Goal: Use online tool/utility: Utilize a website feature to perform a specific function

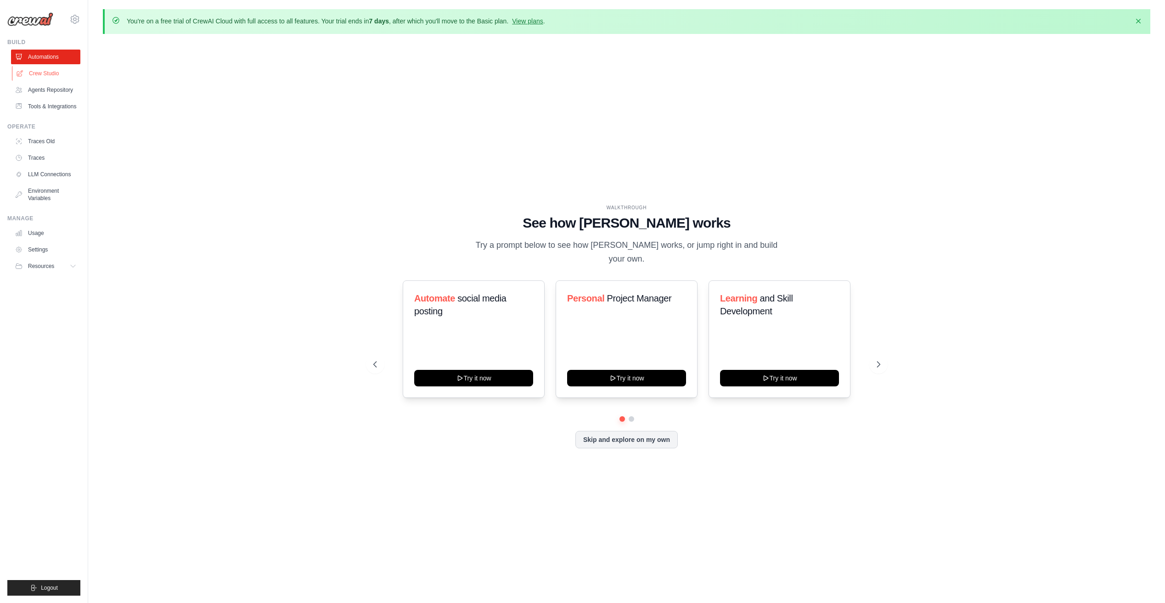
click at [65, 74] on link "Crew Studio" at bounding box center [46, 73] width 69 height 15
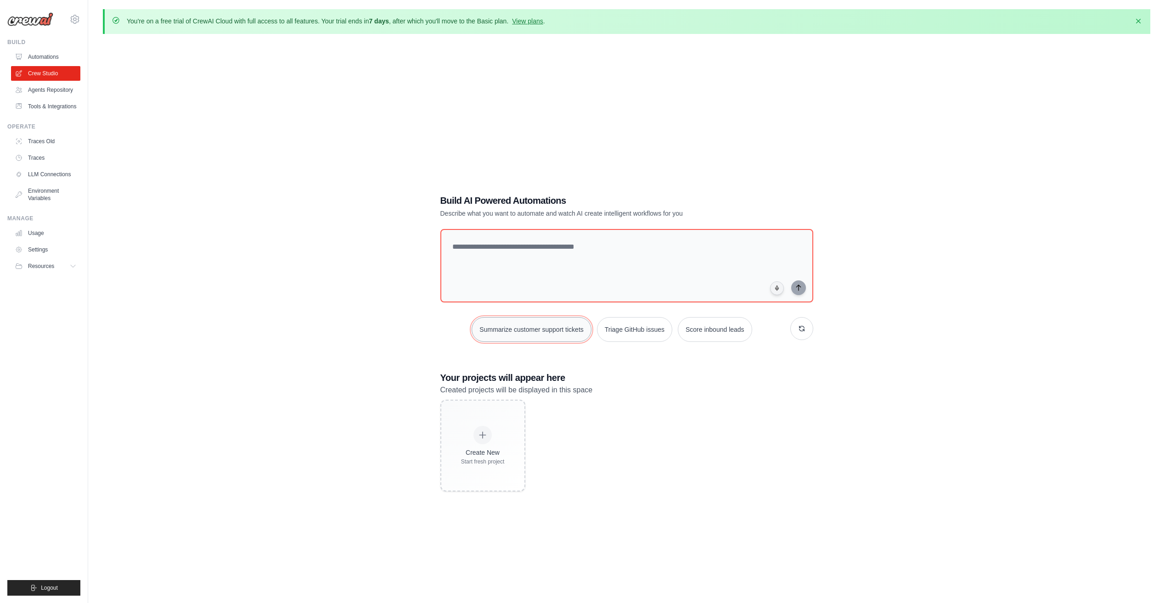
click at [552, 339] on button "Summarize customer support tickets" at bounding box center [531, 329] width 119 height 25
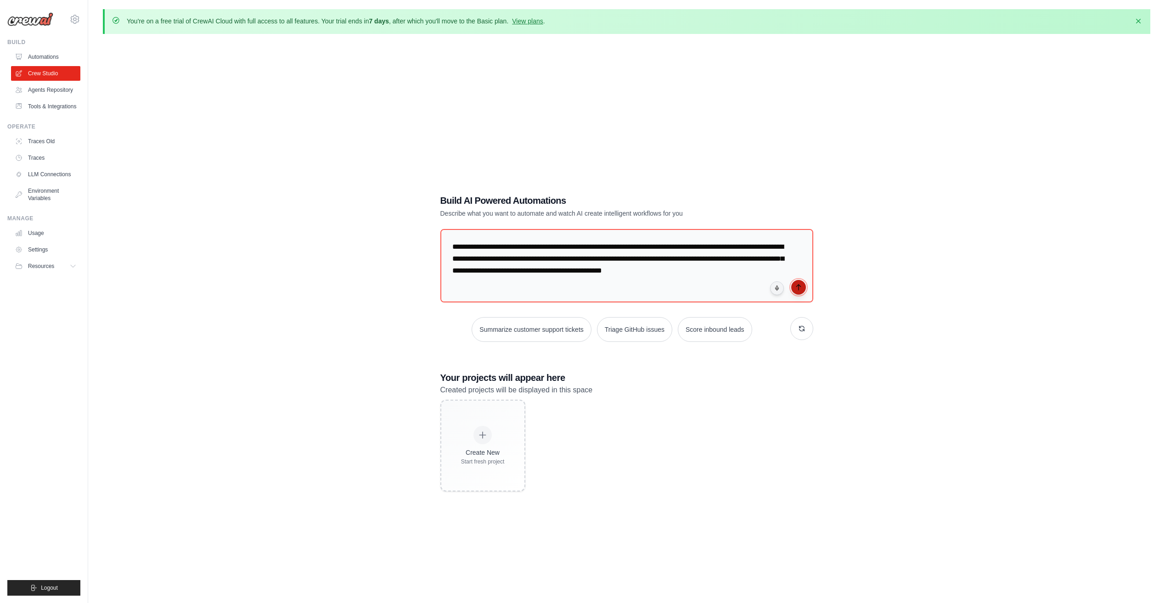
click at [793, 288] on button "submit" at bounding box center [798, 287] width 15 height 15
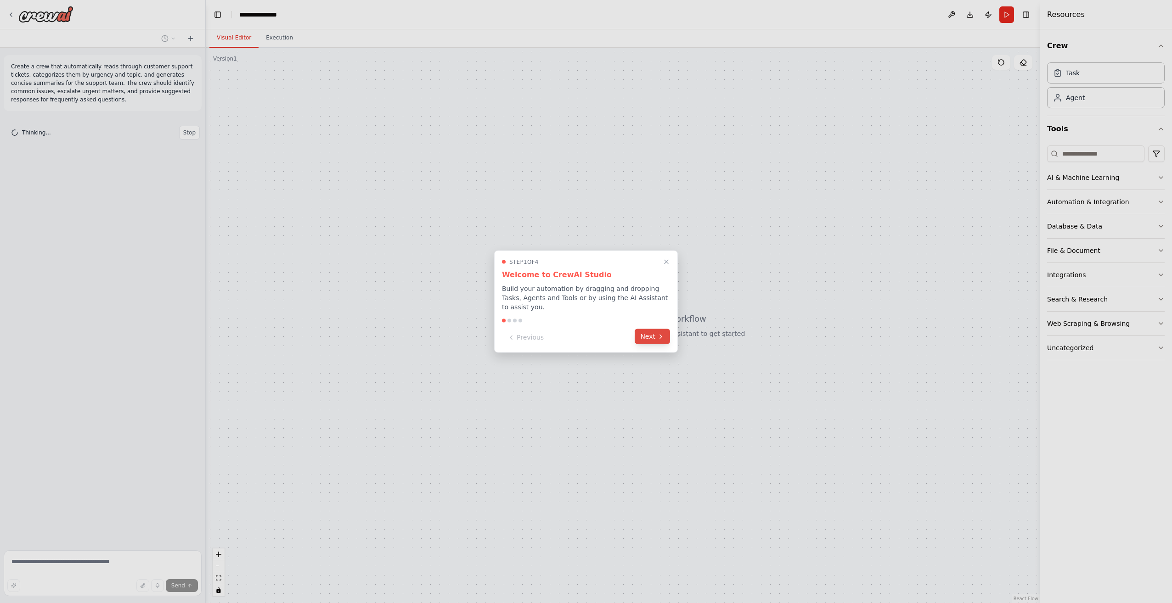
click at [657, 335] on button "Next" at bounding box center [652, 336] width 35 height 15
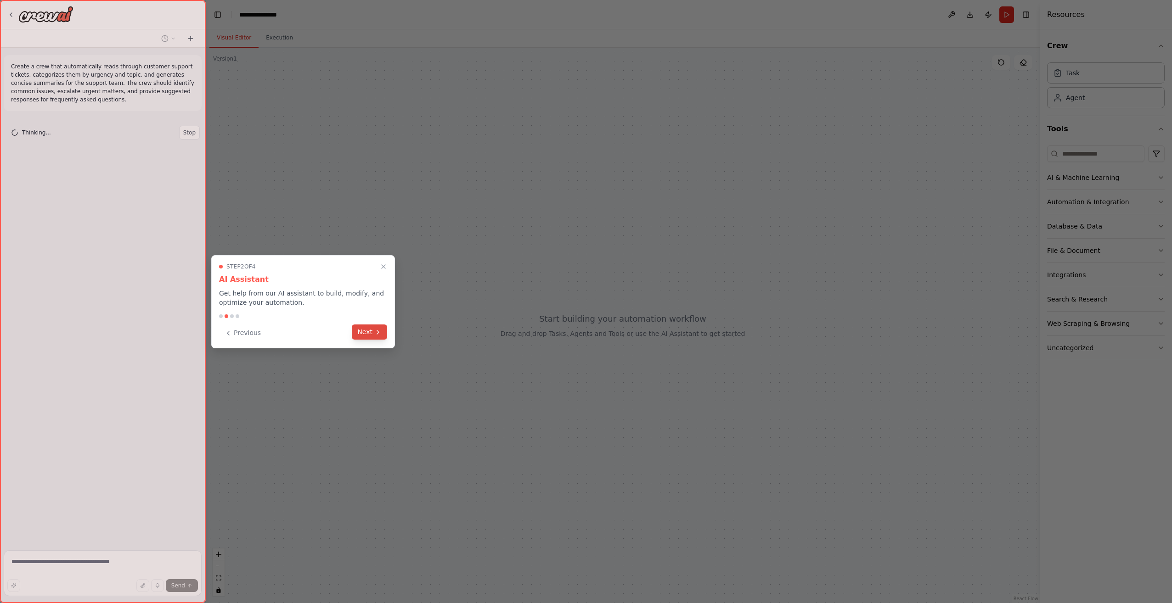
click at [380, 333] on icon at bounding box center [377, 332] width 7 height 7
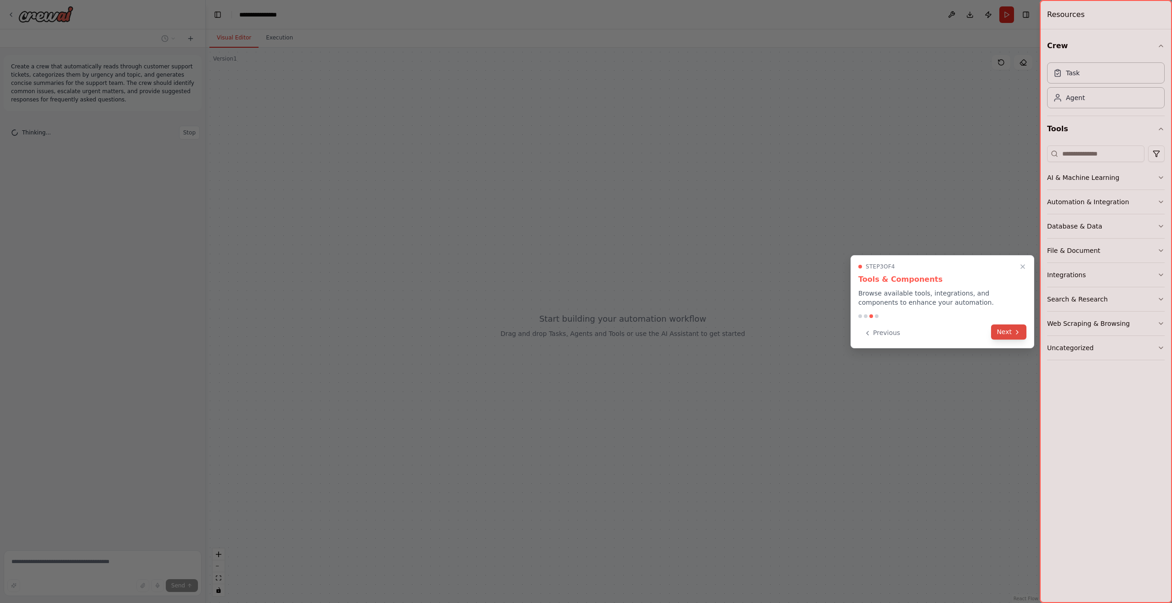
click at [1002, 331] on button "Next" at bounding box center [1008, 332] width 35 height 15
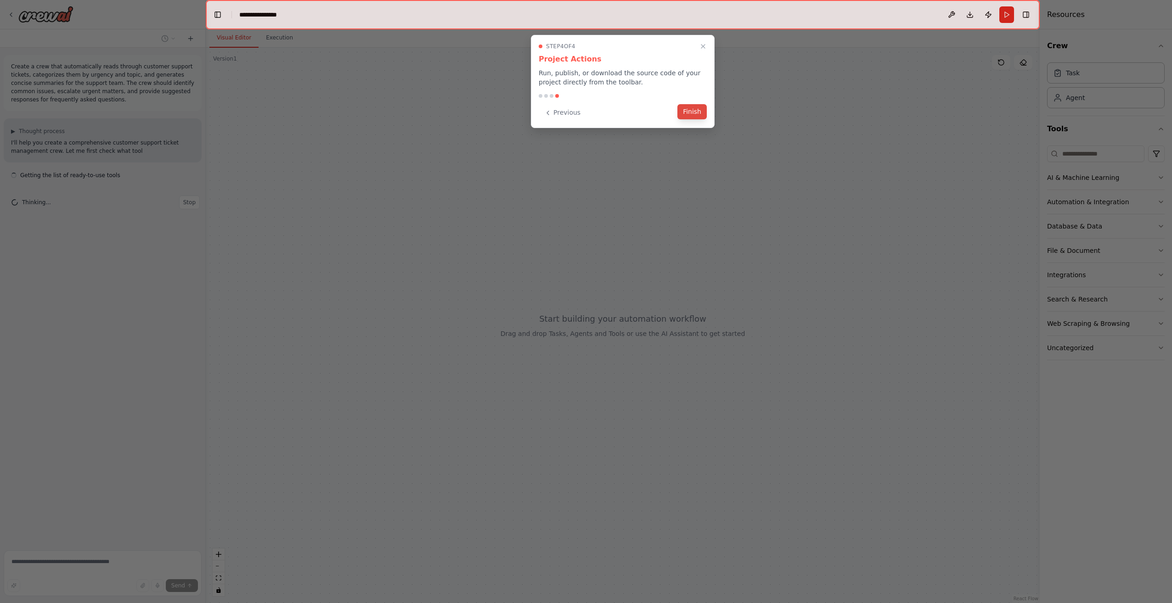
click at [699, 112] on button "Finish" at bounding box center [691, 111] width 29 height 15
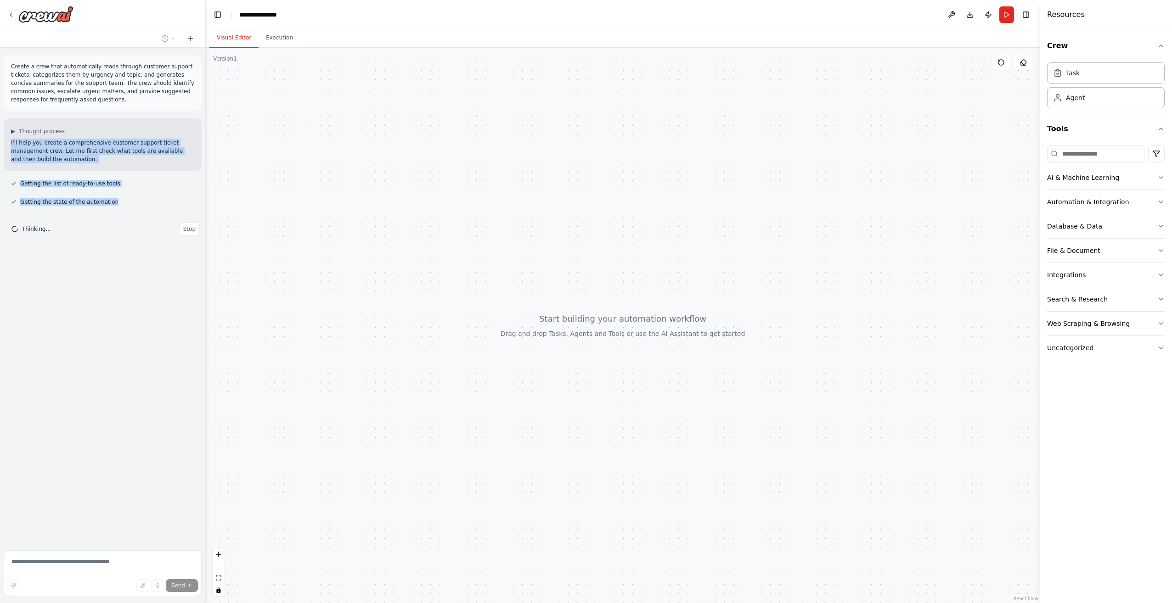
drag, startPoint x: 99, startPoint y: 114, endPoint x: 118, endPoint y: 206, distance: 93.8
click at [118, 206] on div "Create a crew that automatically reads through customer support tickets, catego…" at bounding box center [102, 297] width 205 height 499
drag, startPoint x: 537, startPoint y: 311, endPoint x: 761, endPoint y: 340, distance: 226.4
click at [761, 340] on div at bounding box center [623, 326] width 834 height 556
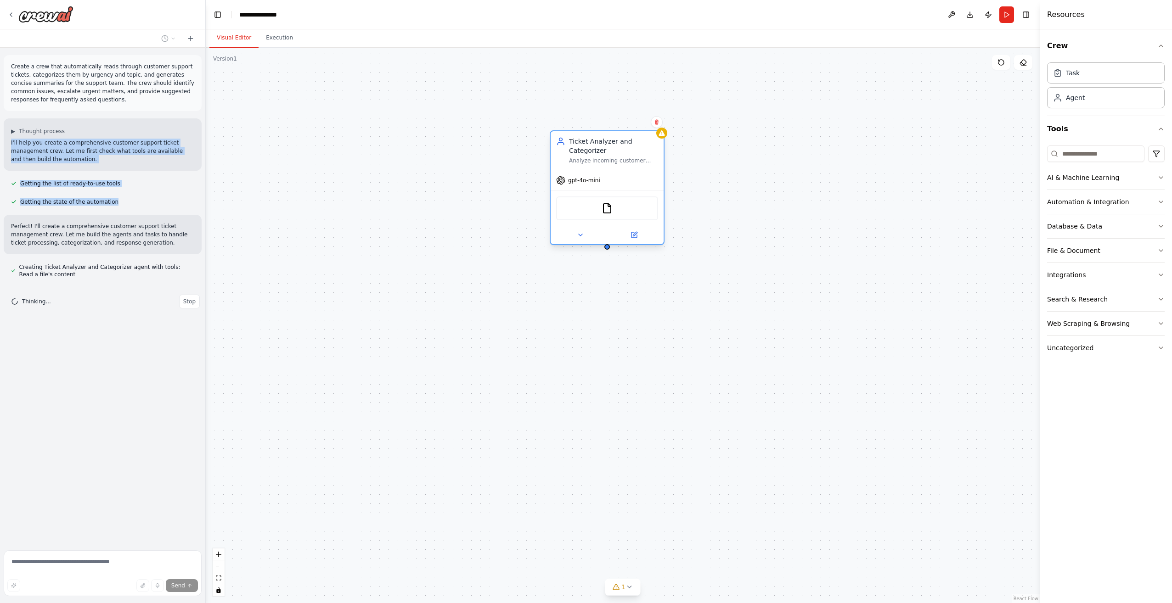
drag, startPoint x: 657, startPoint y: 155, endPoint x: 402, endPoint y: 159, distance: 255.8
click at [569, 159] on div "Analyze incoming customer support tickets, categorize them by urgency (Critical…" at bounding box center [613, 160] width 89 height 7
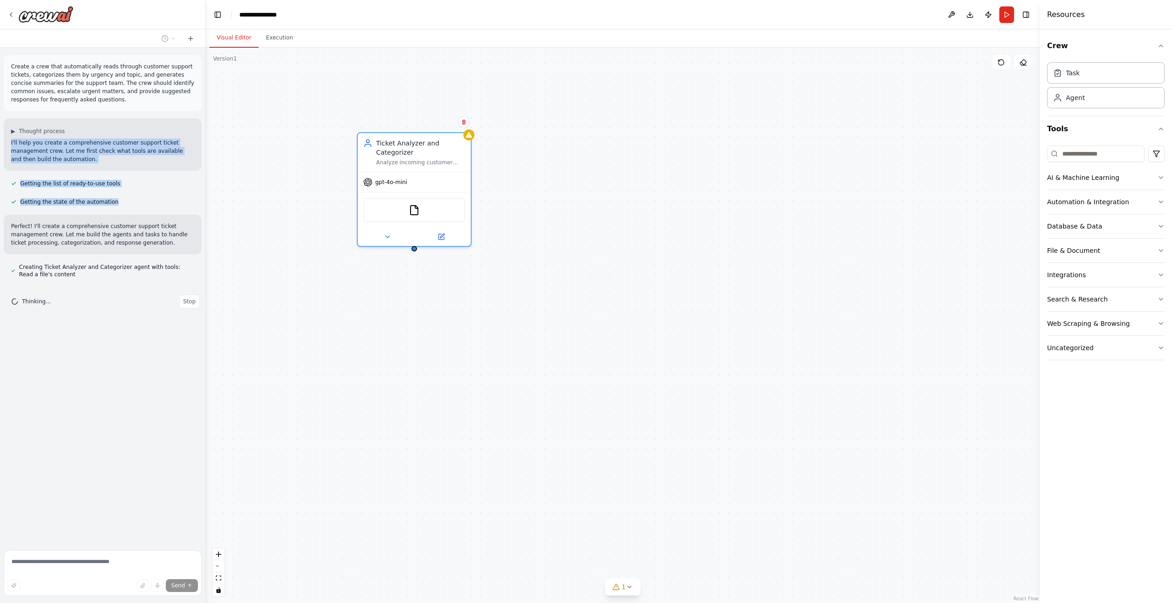
click at [426, 316] on div "Ticket Analyzer and Categorizer Analyze incoming customer support tickets, cate…" at bounding box center [623, 326] width 834 height 556
drag, startPoint x: 417, startPoint y: 165, endPoint x: 409, endPoint y: 165, distance: 8.3
click at [409, 165] on div "Ticket Analyzer and Categorizer Analyze incoming customer support tickets, cate…" at bounding box center [411, 160] width 89 height 28
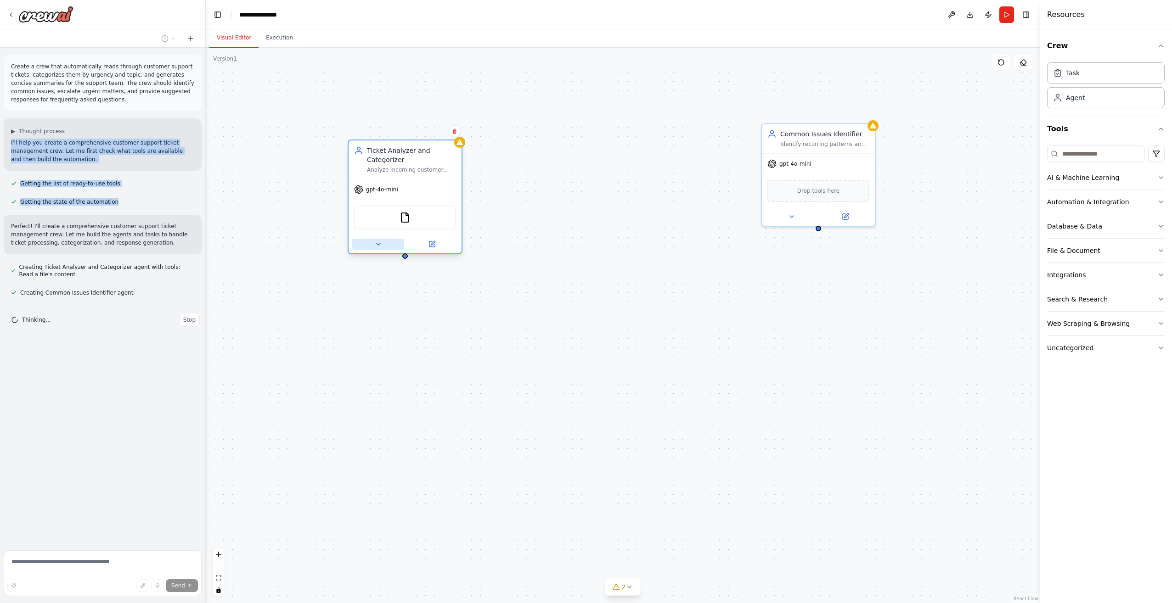
click at [384, 244] on button at bounding box center [378, 244] width 52 height 11
click at [385, 244] on button at bounding box center [378, 244] width 52 height 11
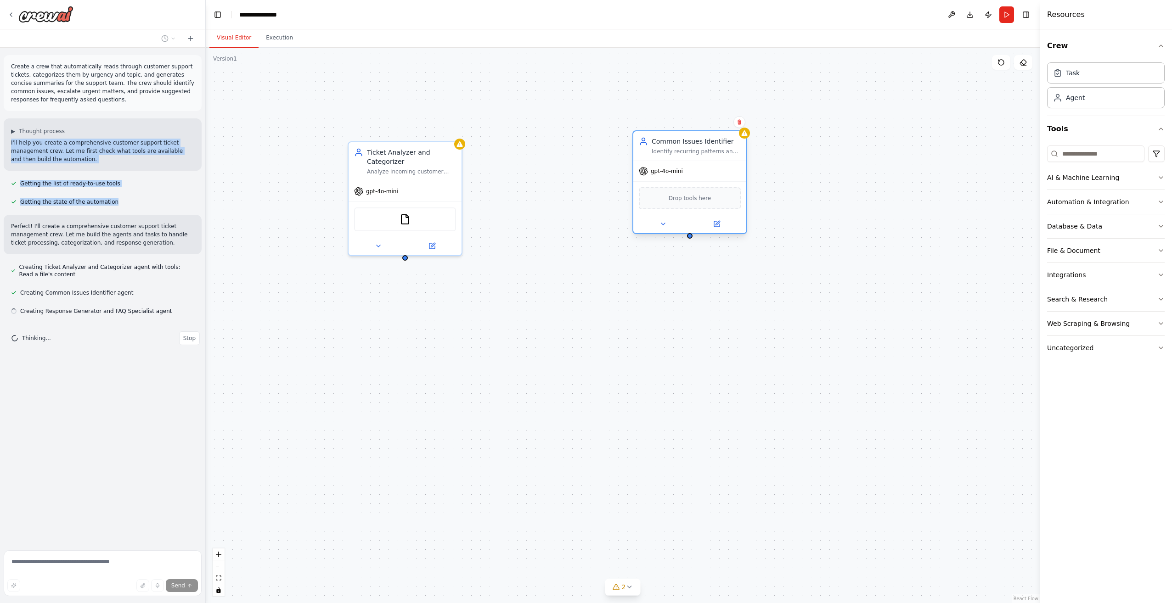
drag, startPoint x: 856, startPoint y: 163, endPoint x: 726, endPoint y: 175, distance: 131.0
click at [726, 175] on div "gpt-4o-mini" at bounding box center [689, 171] width 113 height 20
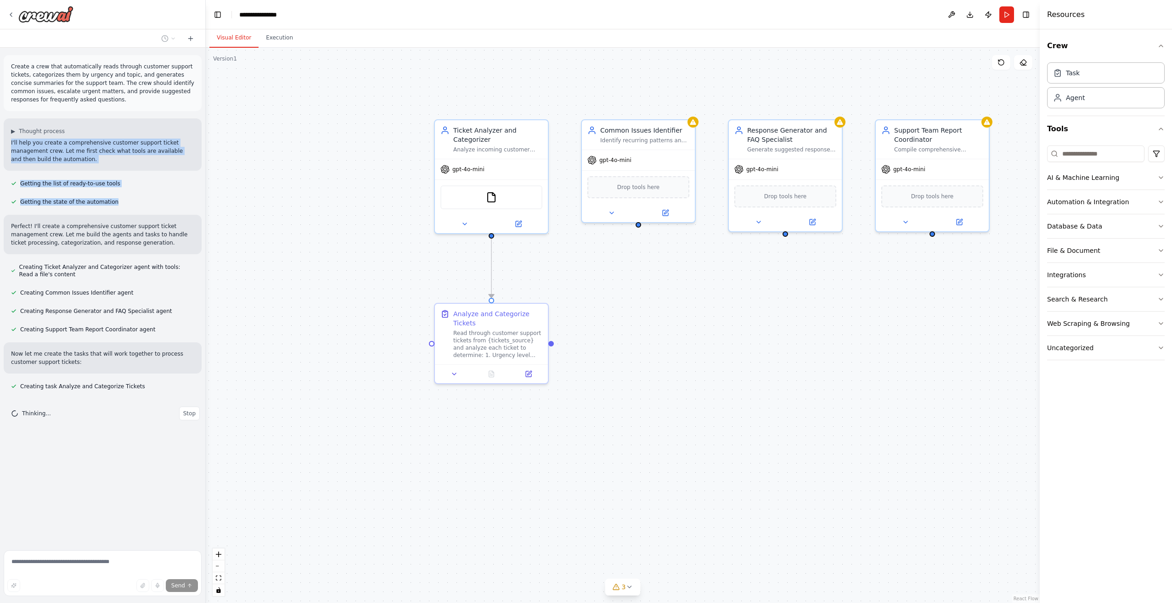
drag, startPoint x: 469, startPoint y: 453, endPoint x: 300, endPoint y: 450, distance: 169.0
click at [300, 450] on div ".deletable-edge-delete-btn { width: 20px; height: 20px; border: 0px solid #ffff…" at bounding box center [623, 326] width 834 height 556
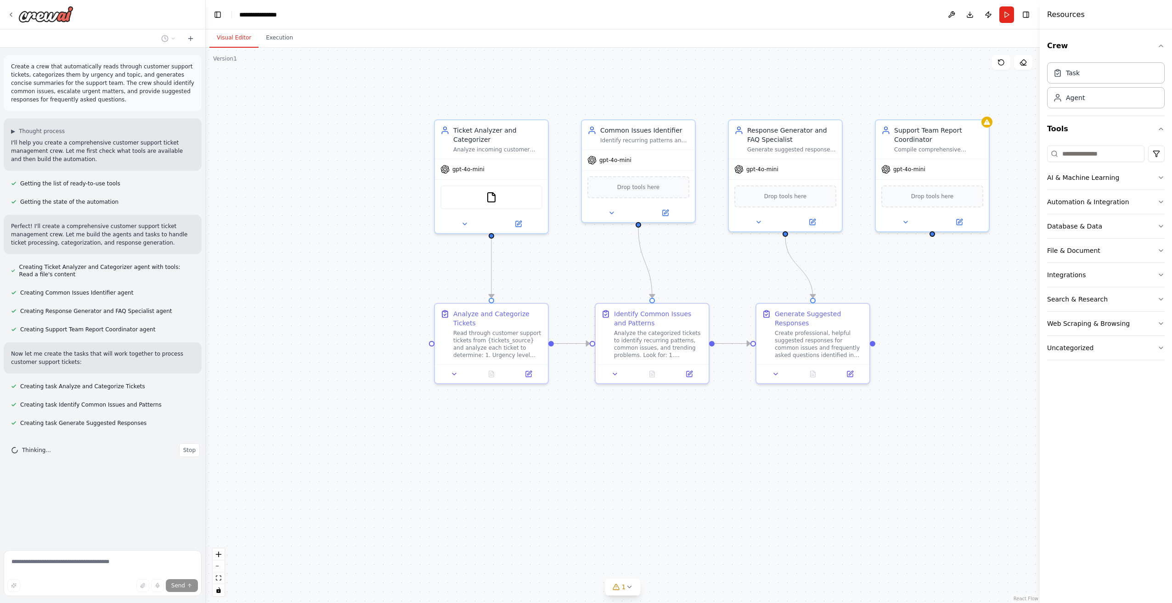
click at [100, 488] on div "Create a crew that automatically reads through customer support tickets, catego…" at bounding box center [102, 297] width 205 height 499
